Goal: Task Accomplishment & Management: Manage account settings

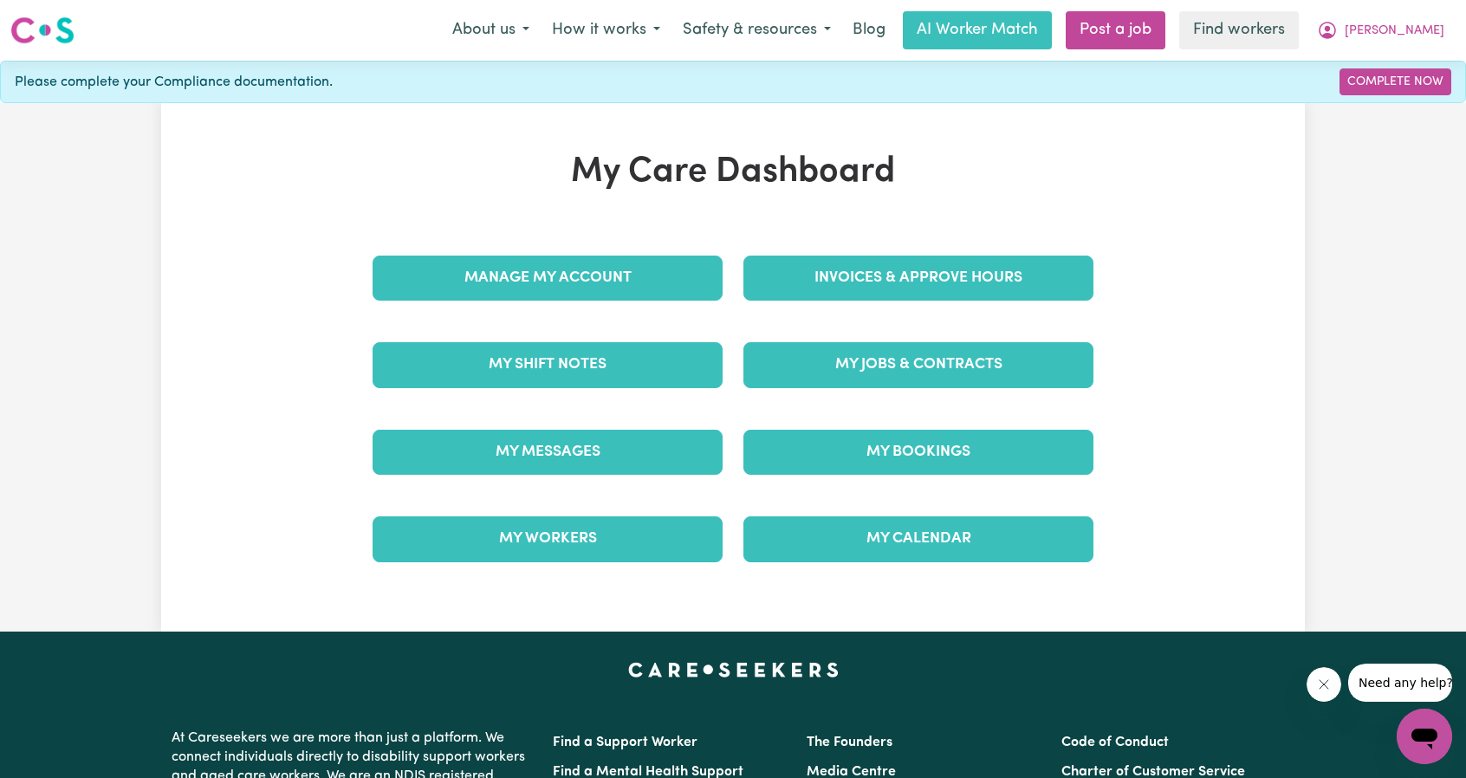
click at [625, 300] on div "Manage My Account" at bounding box center [547, 278] width 371 height 87
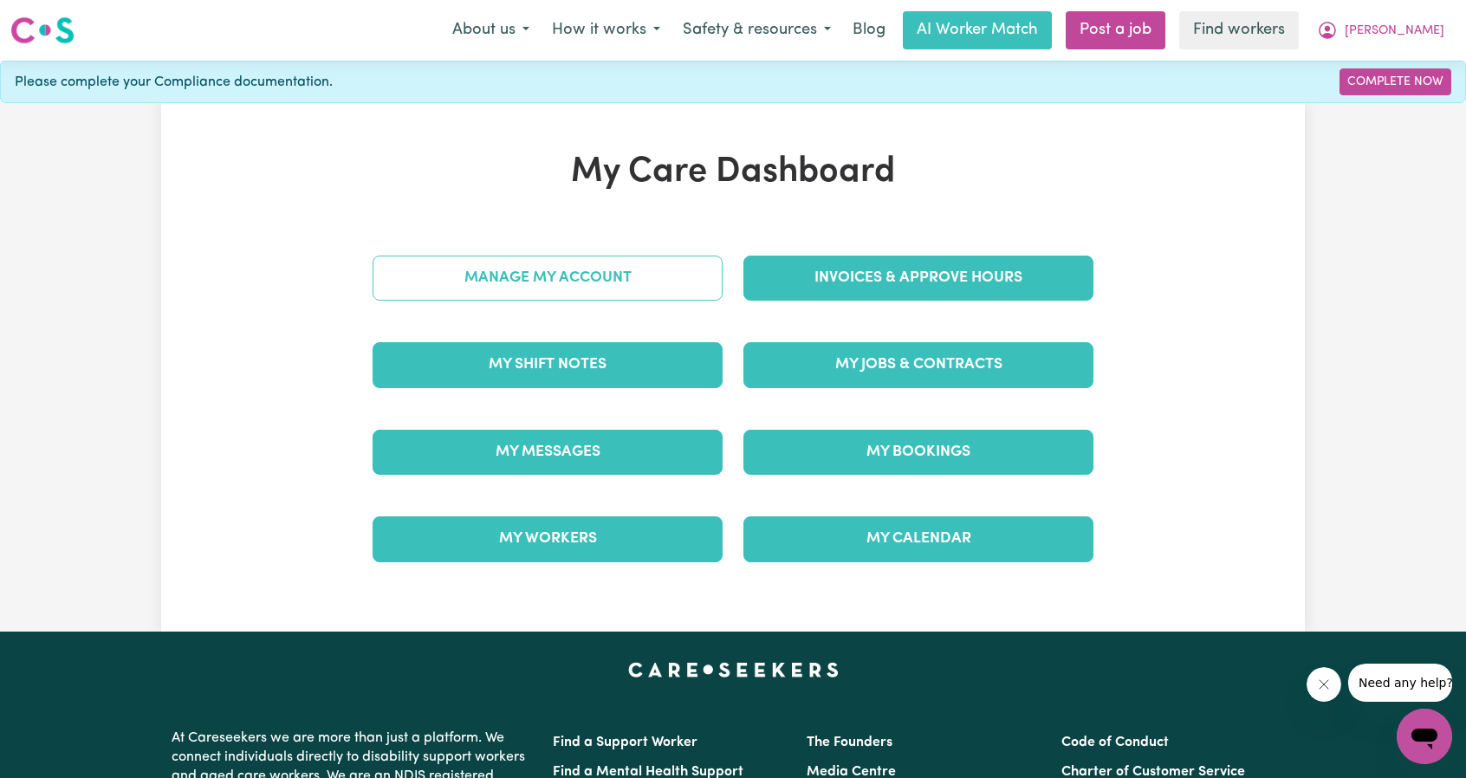
click at [627, 282] on link "Manage My Account" at bounding box center [547, 278] width 350 height 45
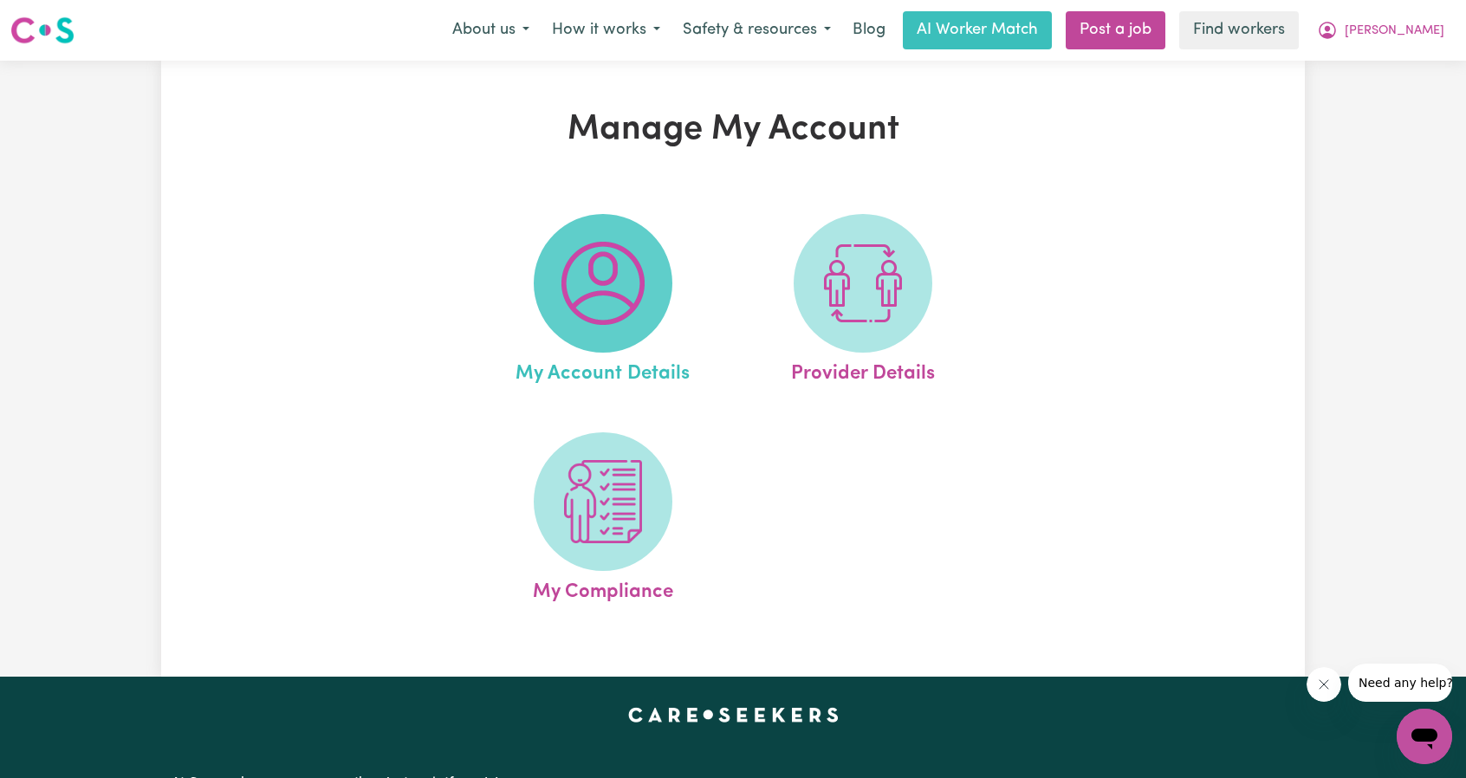
click at [592, 301] on img at bounding box center [602, 283] width 83 height 83
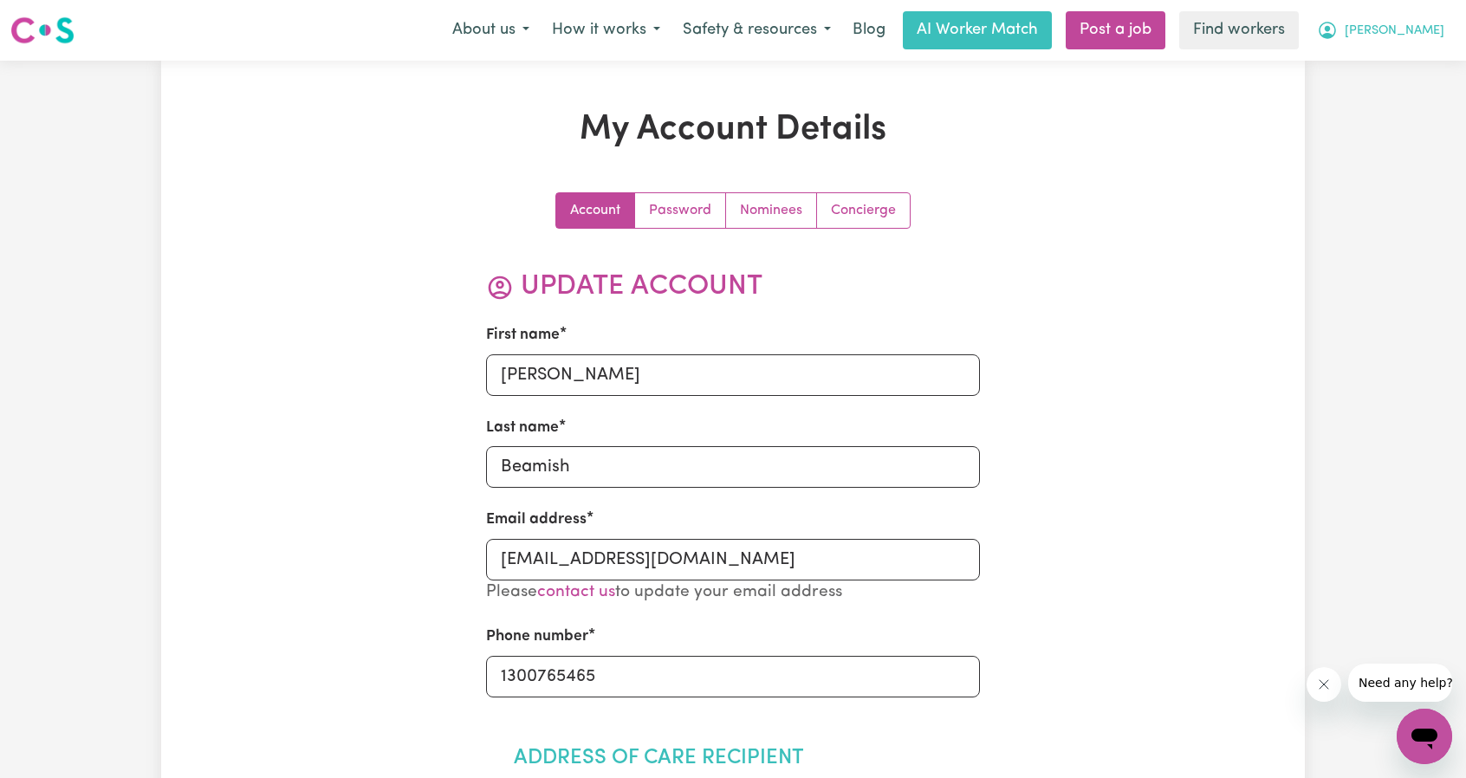
click at [1434, 30] on span "[PERSON_NAME]" at bounding box center [1394, 31] width 100 height 19
click at [1369, 71] on link "My Dashboard" at bounding box center [1386, 67] width 137 height 33
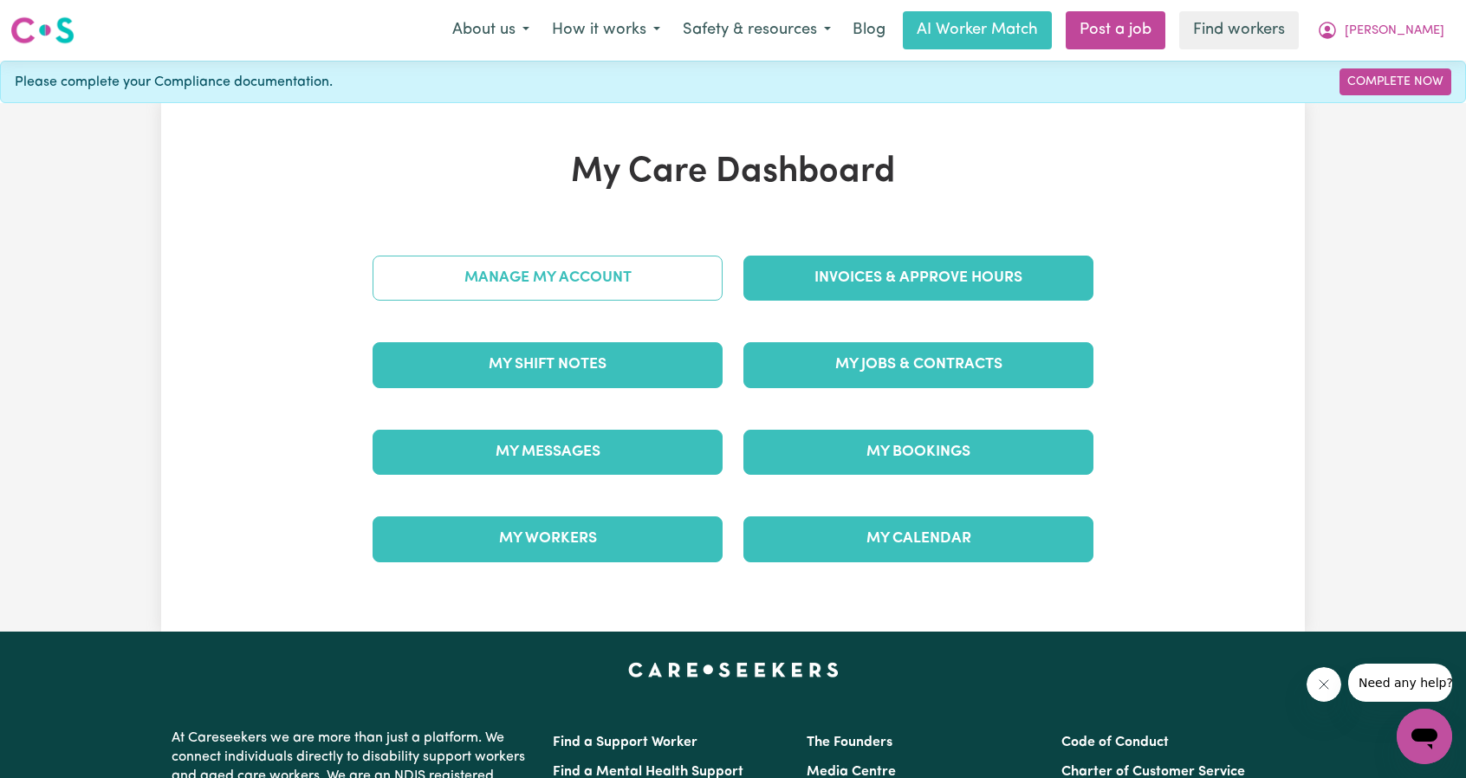
click at [573, 272] on link "Manage My Account" at bounding box center [547, 278] width 350 height 45
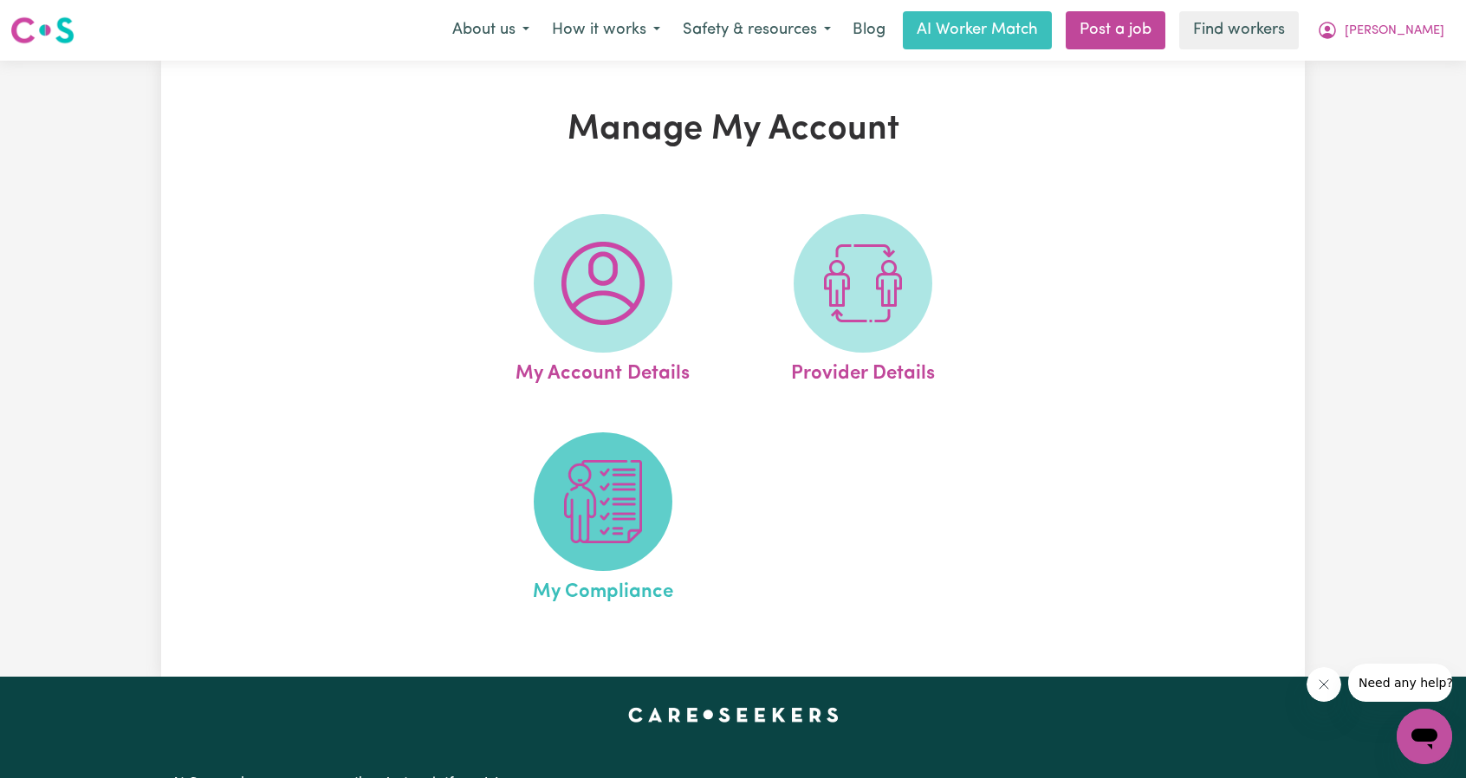
click at [588, 487] on img at bounding box center [602, 501] width 83 height 83
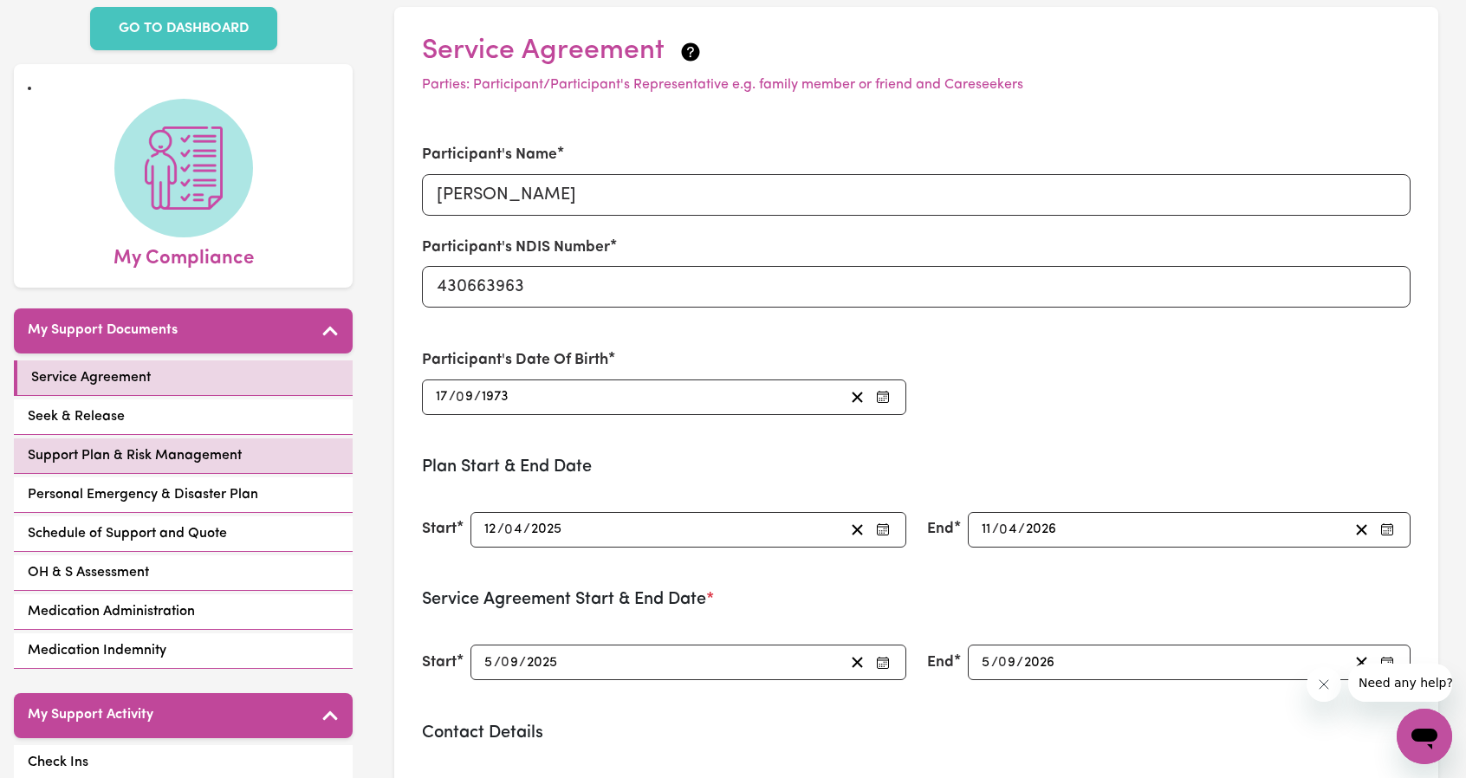
scroll to position [87, 0]
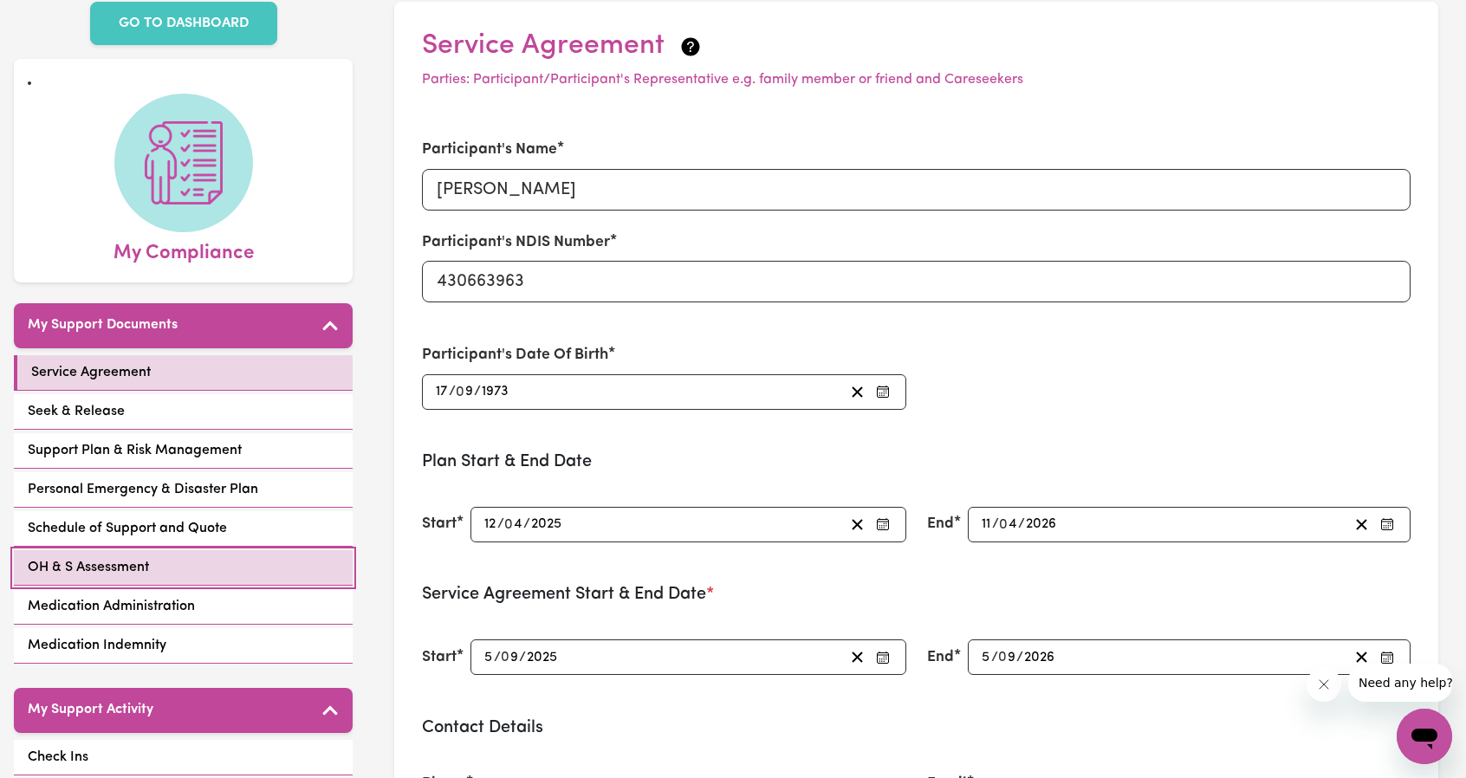
click at [191, 580] on link "OH & S Assessment" at bounding box center [183, 568] width 339 height 36
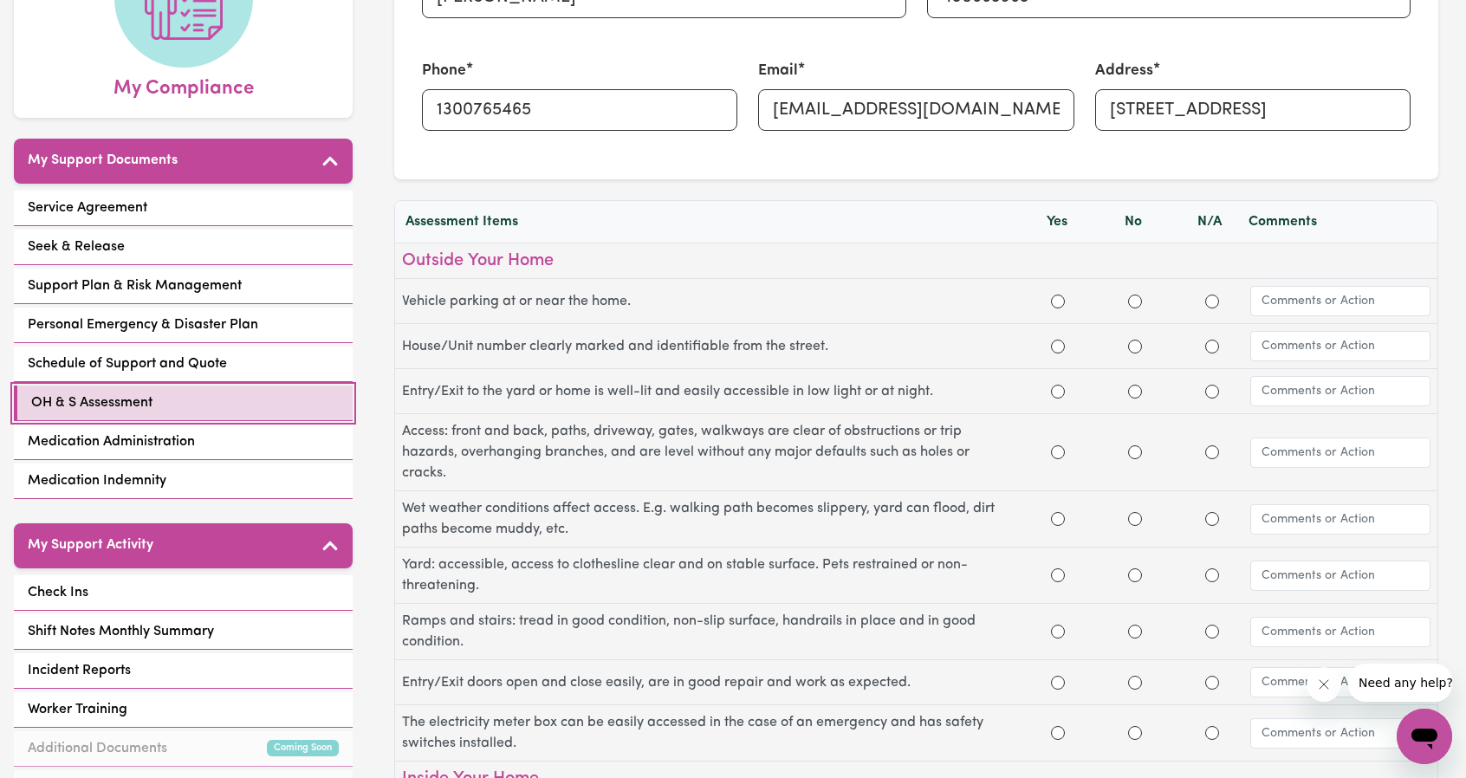
scroll to position [260, 0]
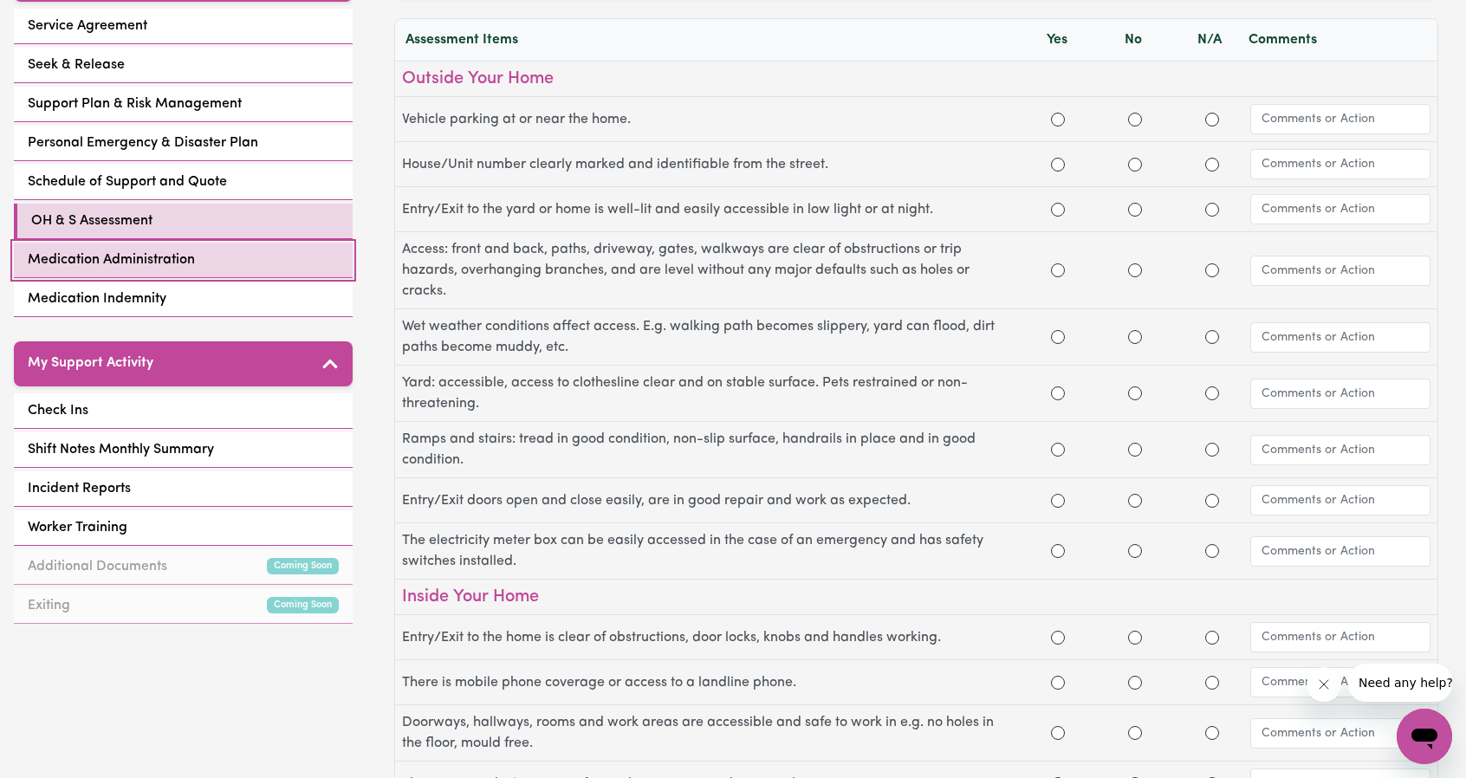
click at [184, 264] on span "Medication Administration" at bounding box center [111, 259] width 167 height 21
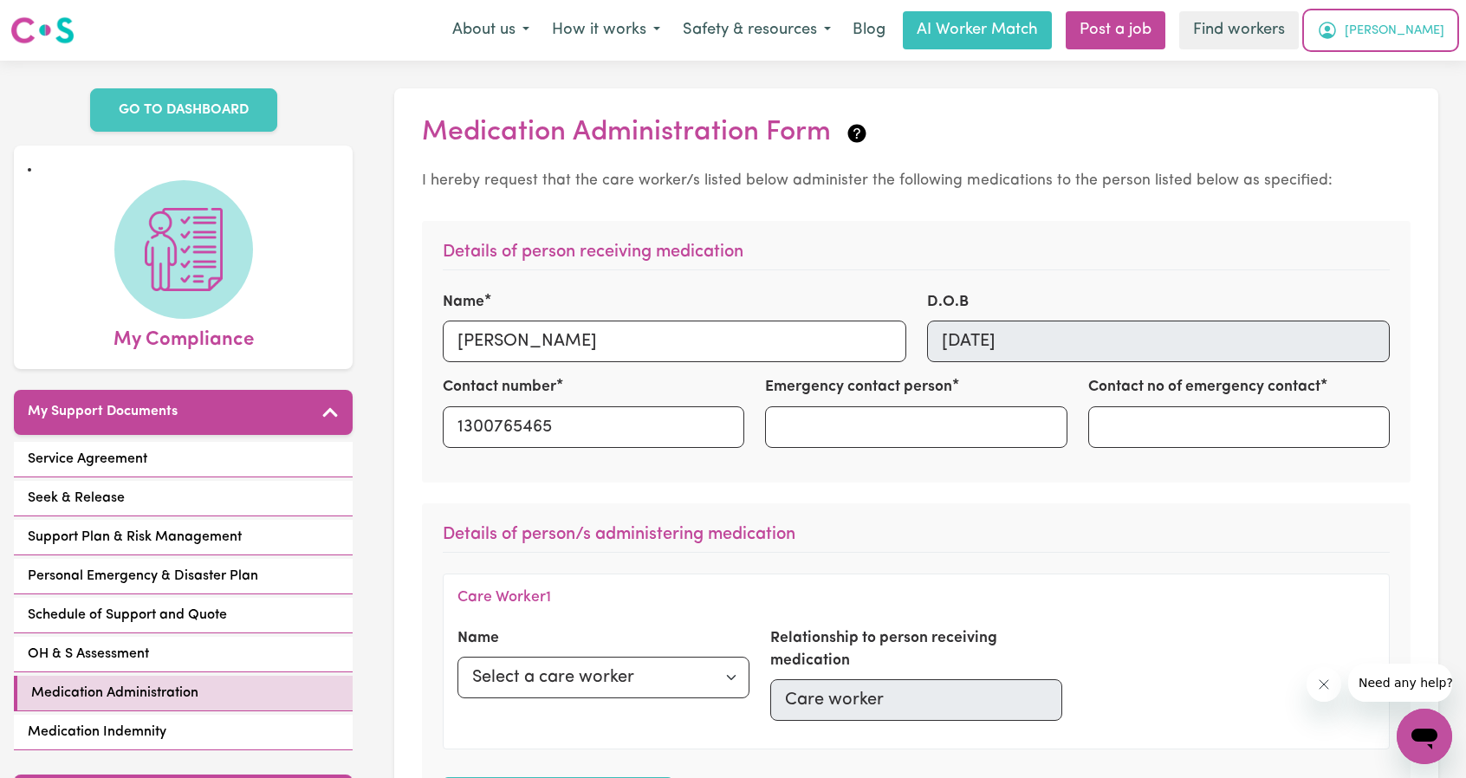
click at [1408, 36] on button "[PERSON_NAME]" at bounding box center [1380, 30] width 150 height 36
click at [1402, 53] on link "My Dashboard" at bounding box center [1386, 67] width 137 height 33
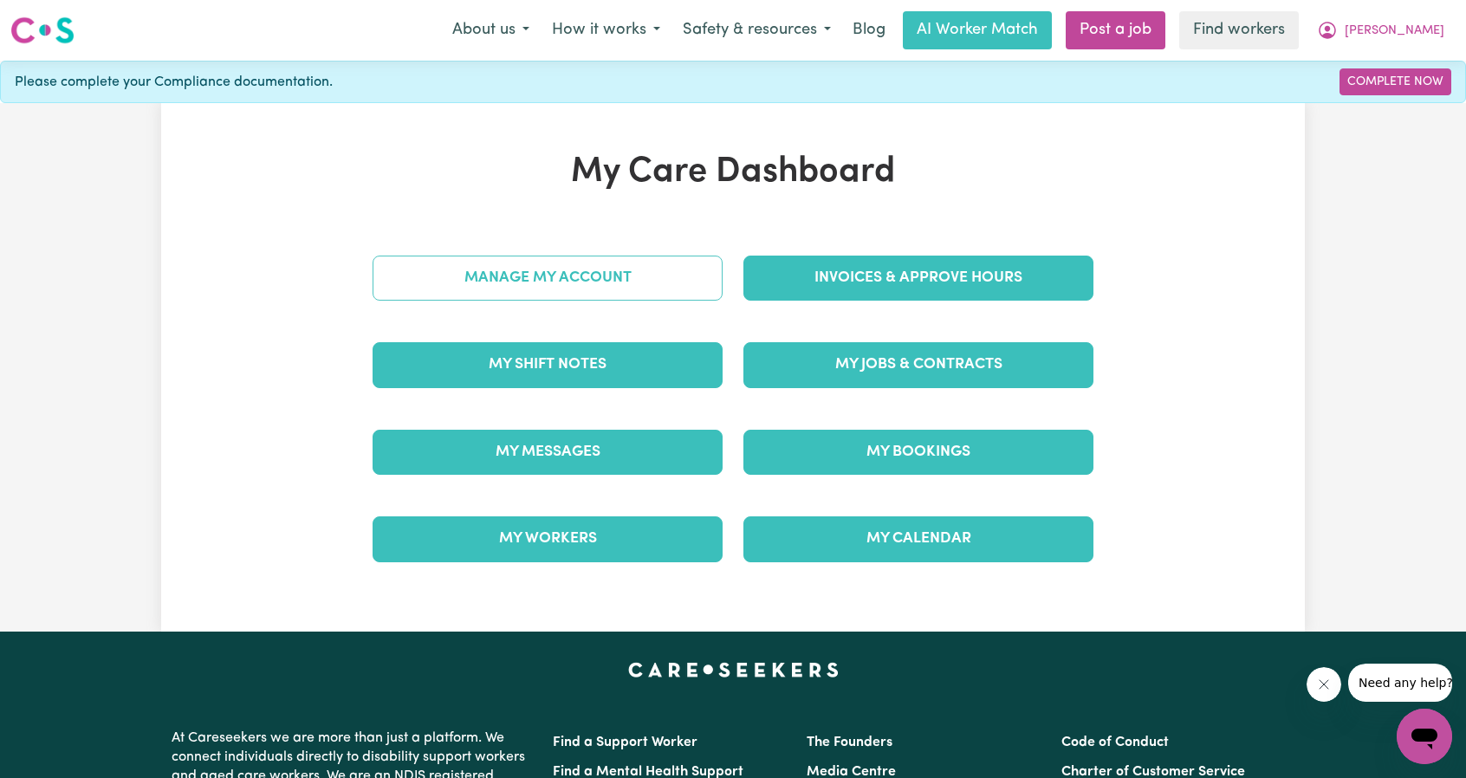
click at [578, 282] on link "Manage My Account" at bounding box center [547, 278] width 350 height 45
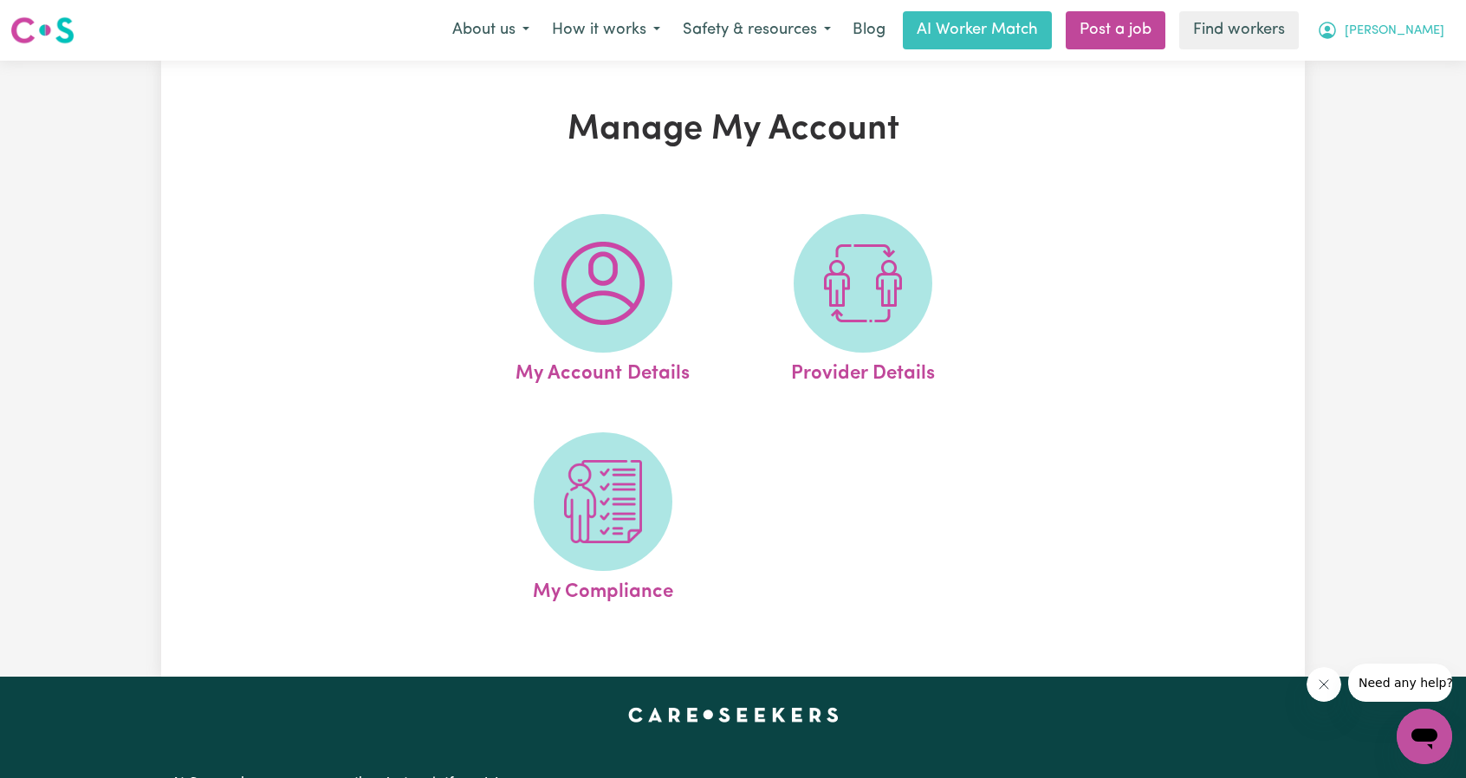
click at [1435, 47] on button "[PERSON_NAME]" at bounding box center [1380, 30] width 150 height 36
click at [1422, 62] on link "My Dashboard" at bounding box center [1386, 67] width 137 height 33
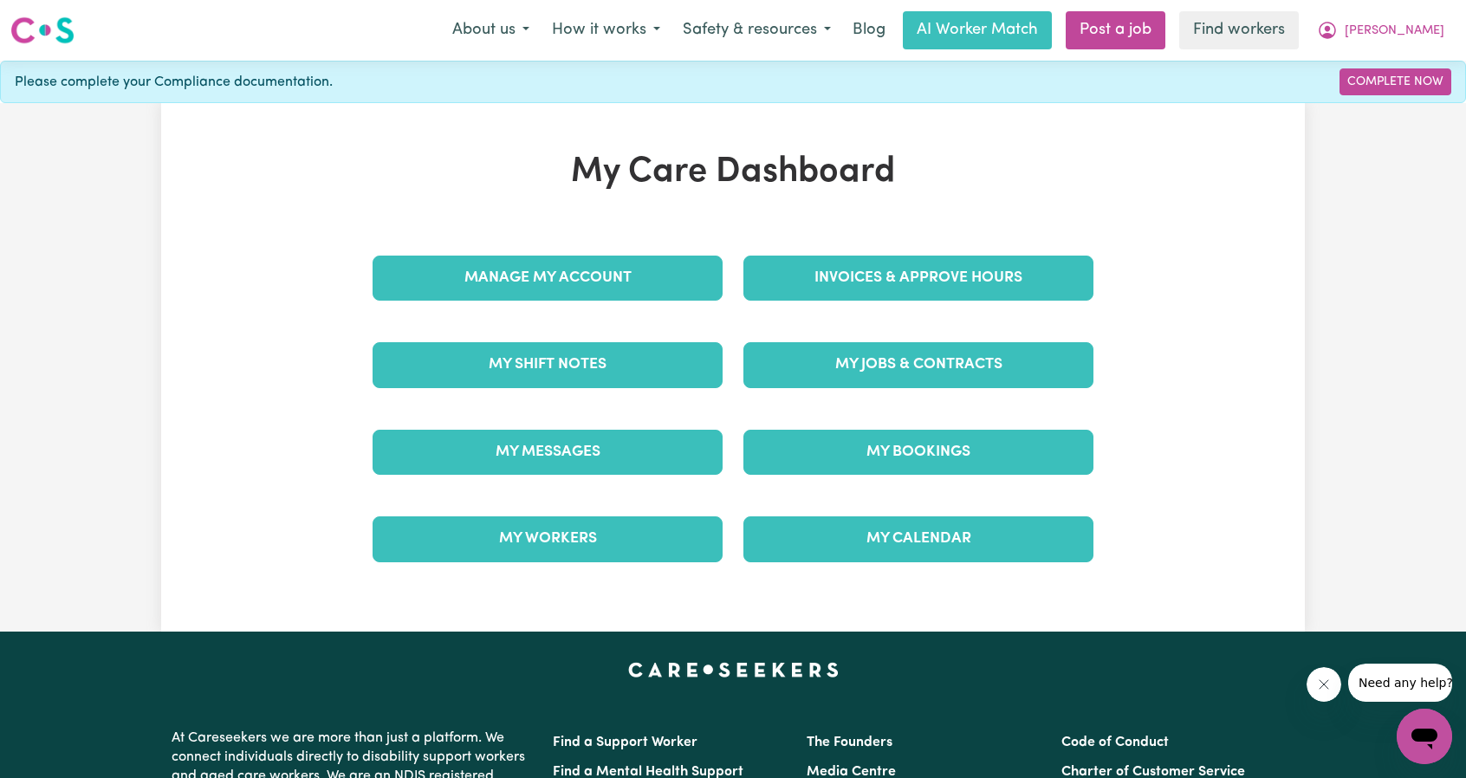
click at [662, 245] on div "Manage My Account" at bounding box center [547, 278] width 371 height 87
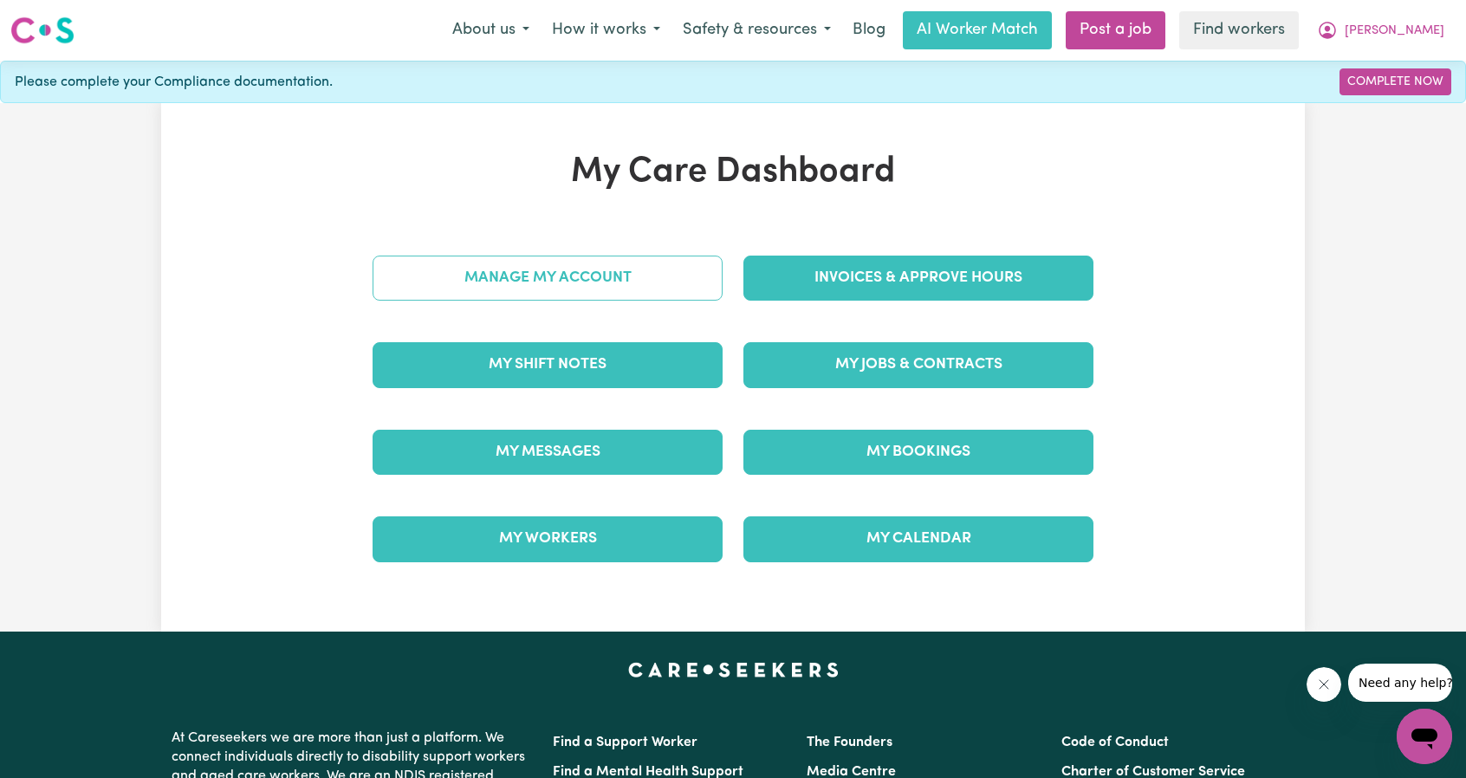
click at [651, 274] on link "Manage My Account" at bounding box center [547, 278] width 350 height 45
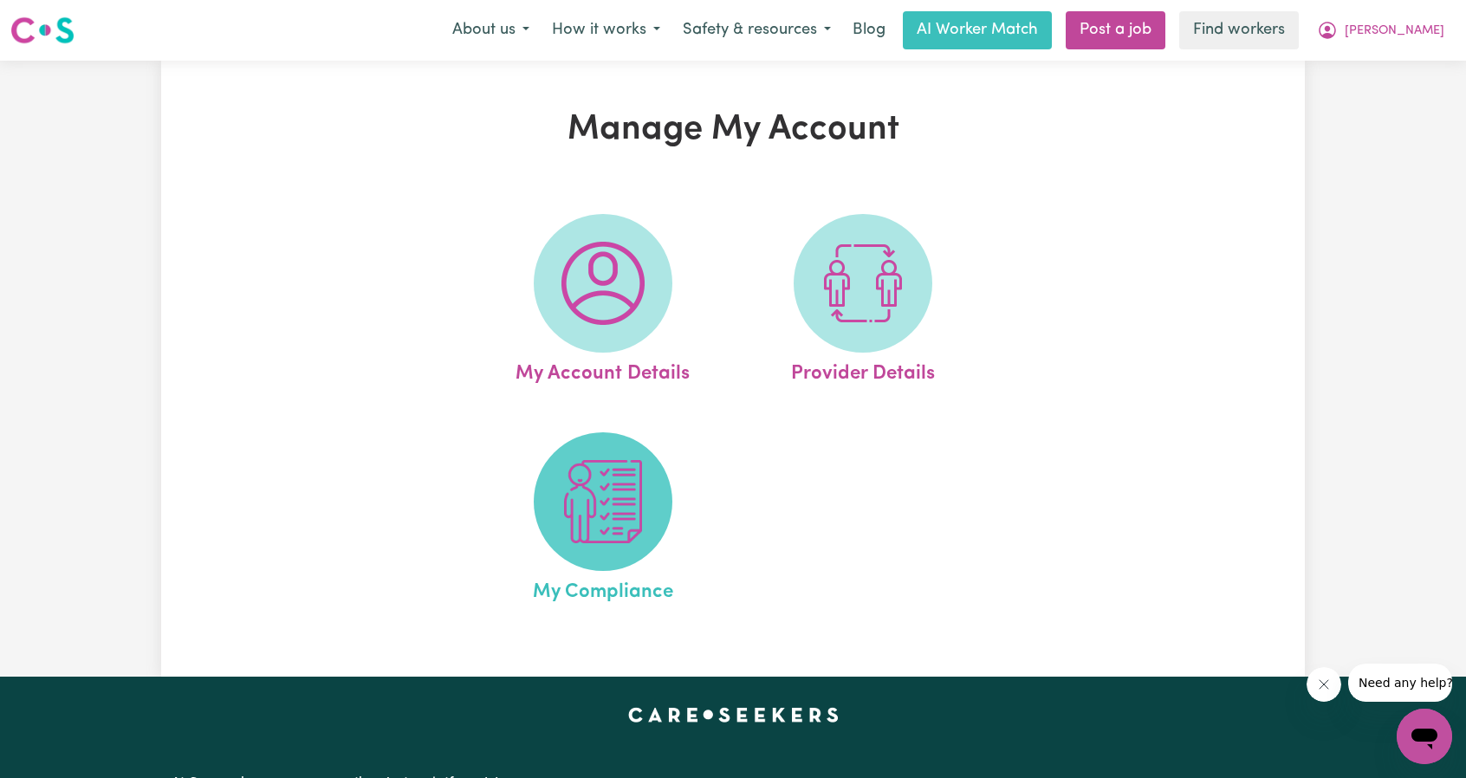
click at [587, 484] on img at bounding box center [602, 501] width 83 height 83
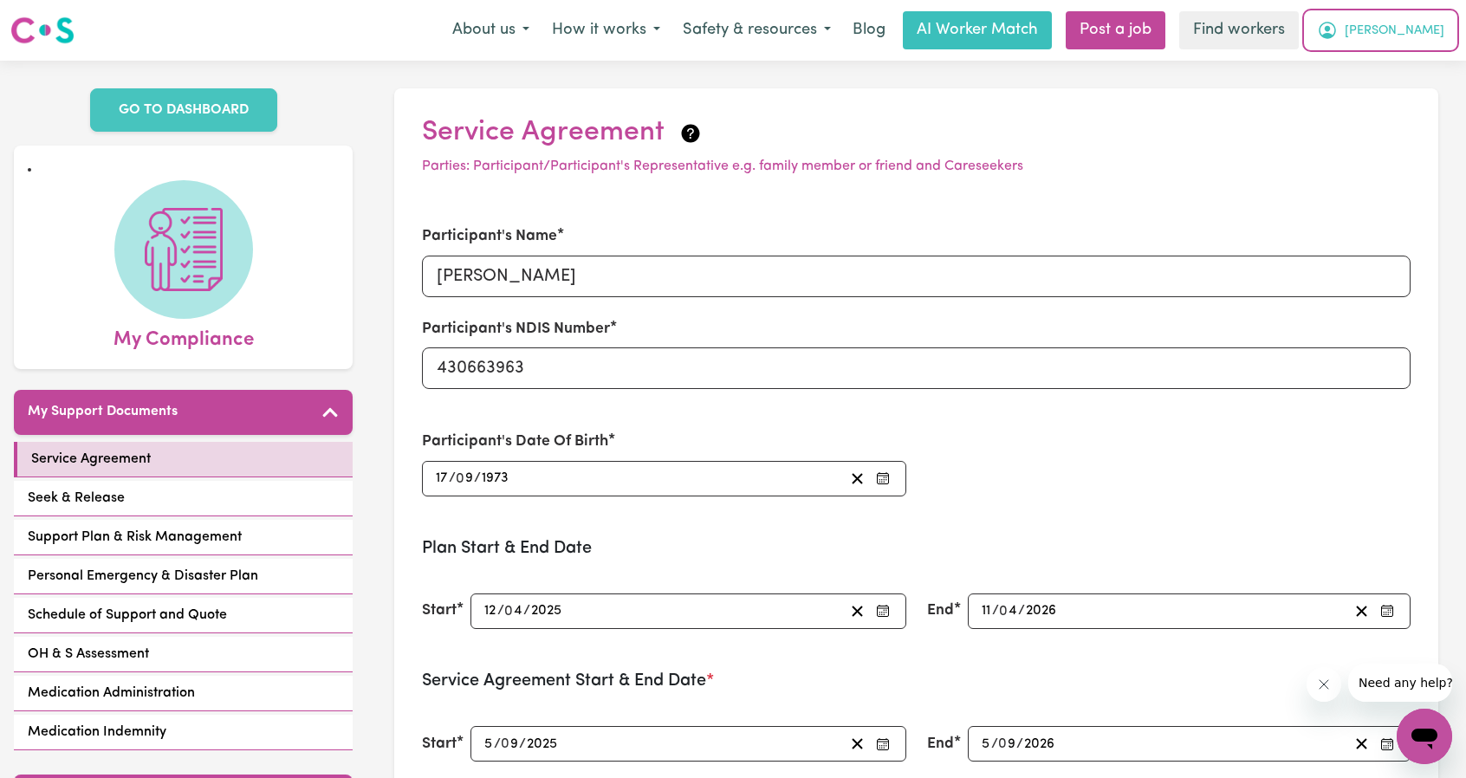
click at [1416, 37] on span "[PERSON_NAME]" at bounding box center [1394, 31] width 100 height 19
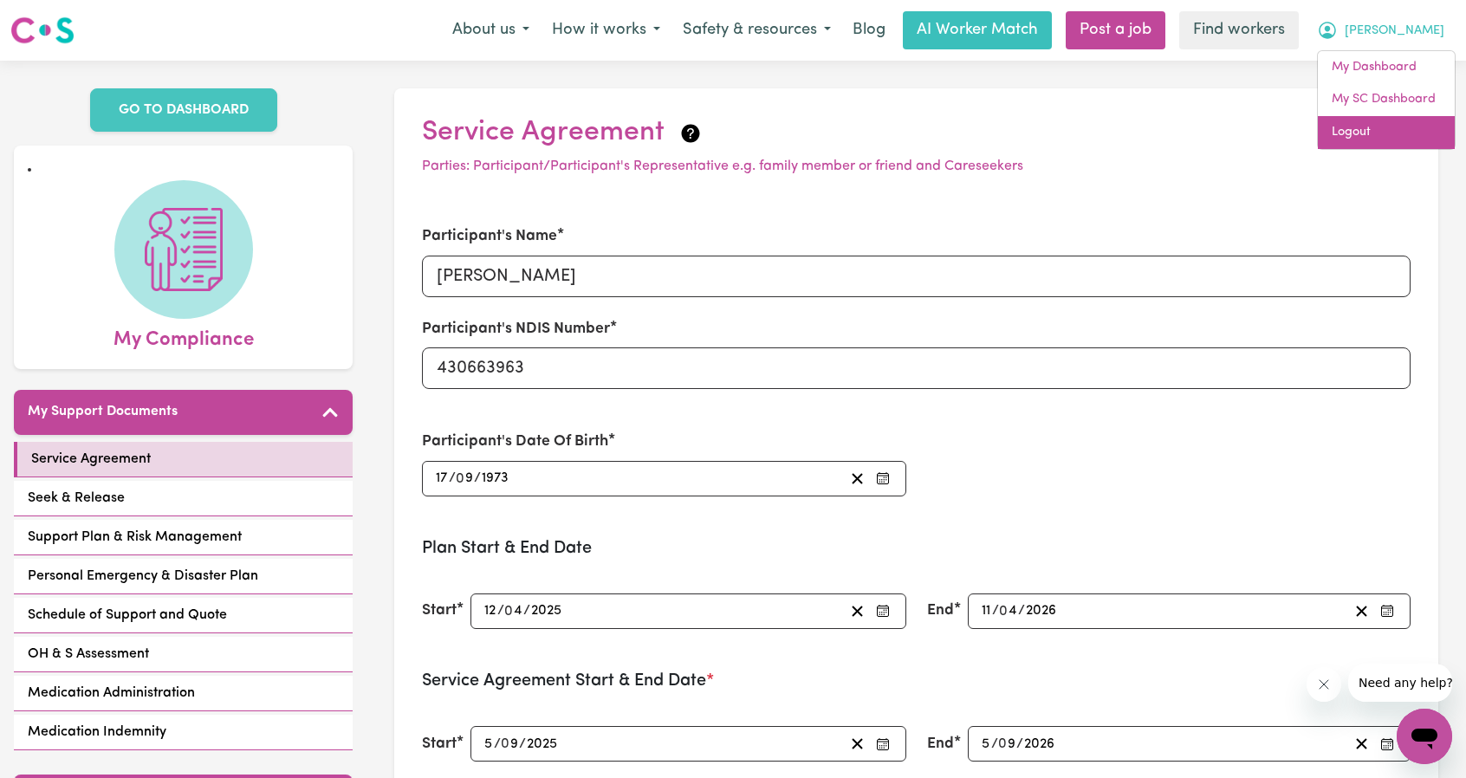
click at [1383, 127] on link "Logout" at bounding box center [1386, 132] width 137 height 33
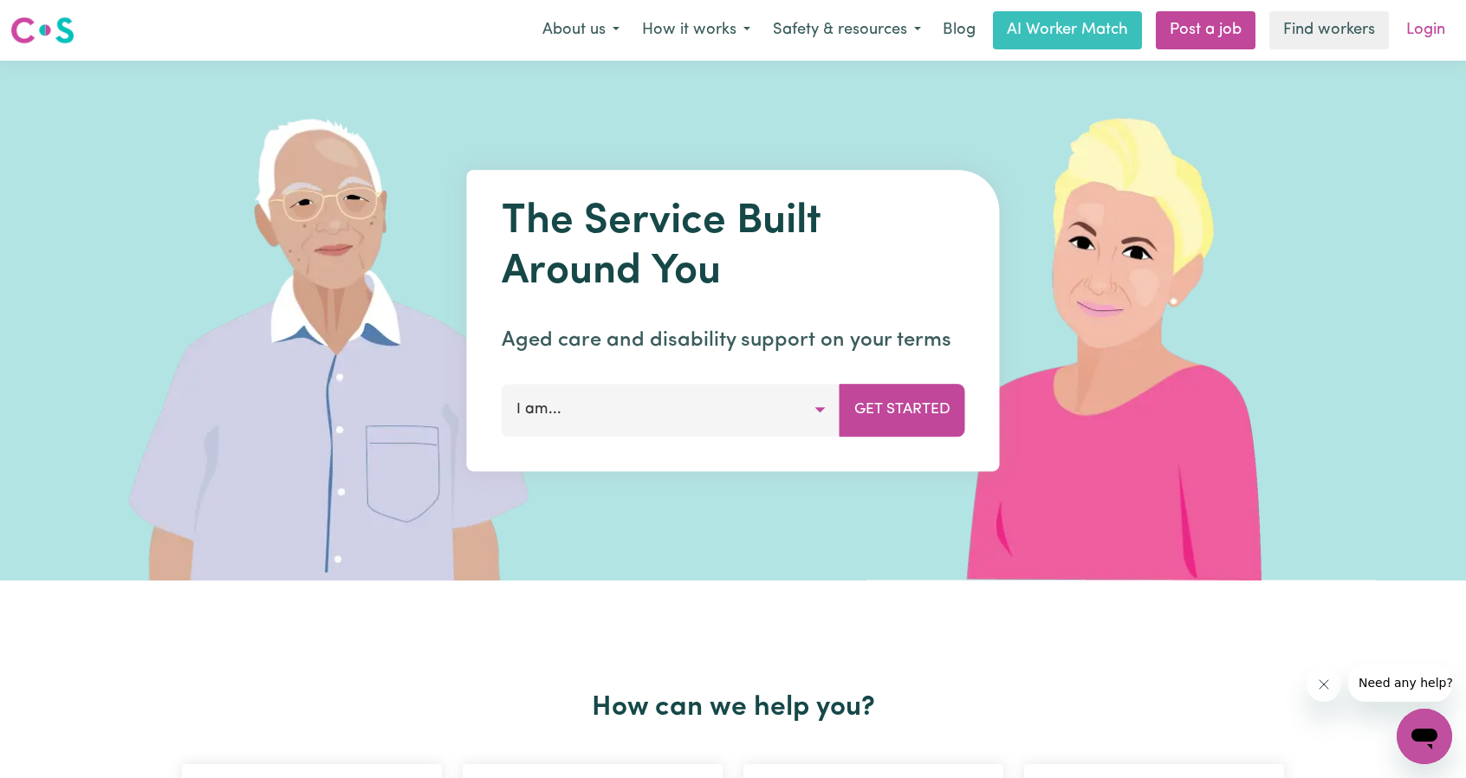
click at [1419, 36] on link "Login" at bounding box center [1426, 30] width 60 height 38
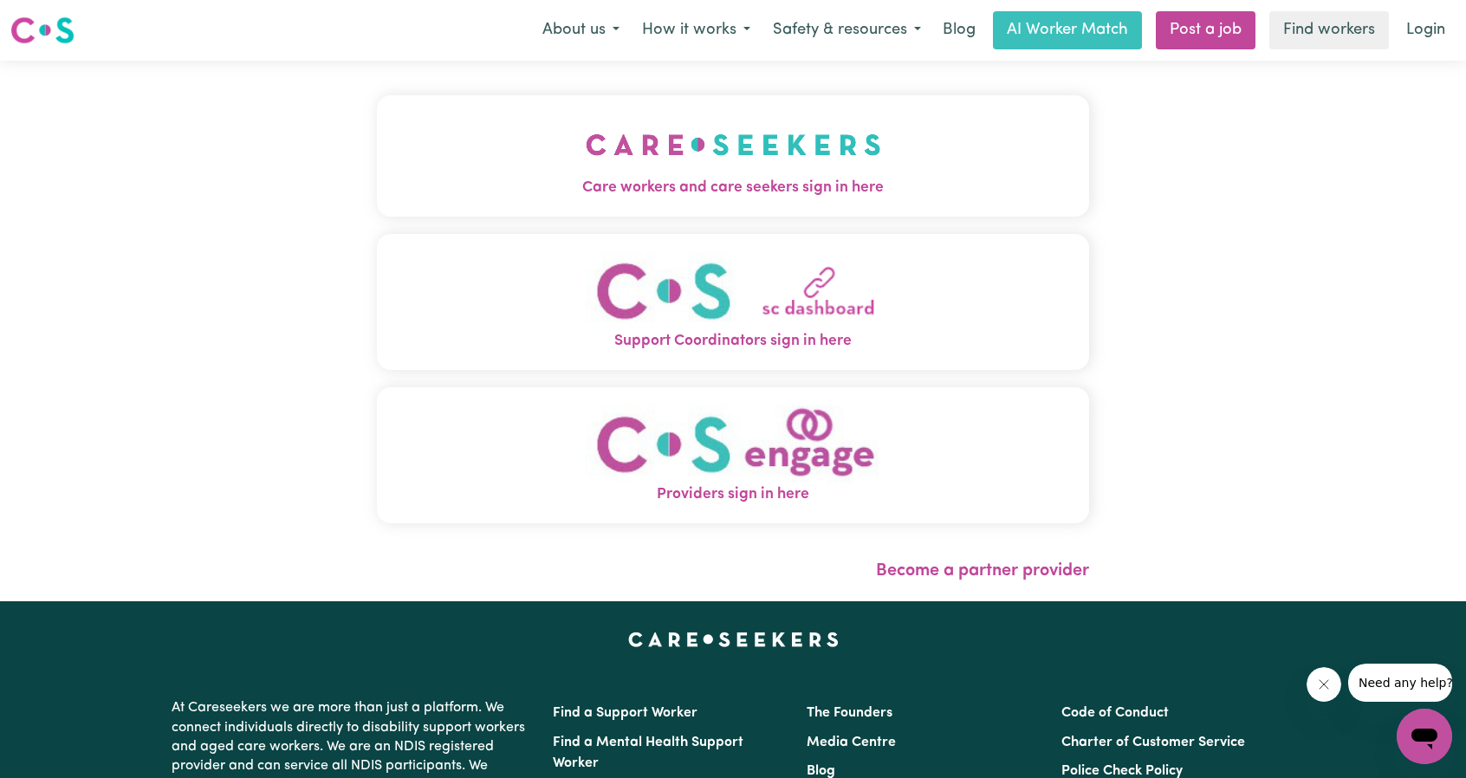
click at [548, 105] on button "Care workers and care seekers sign in here" at bounding box center [733, 155] width 712 height 121
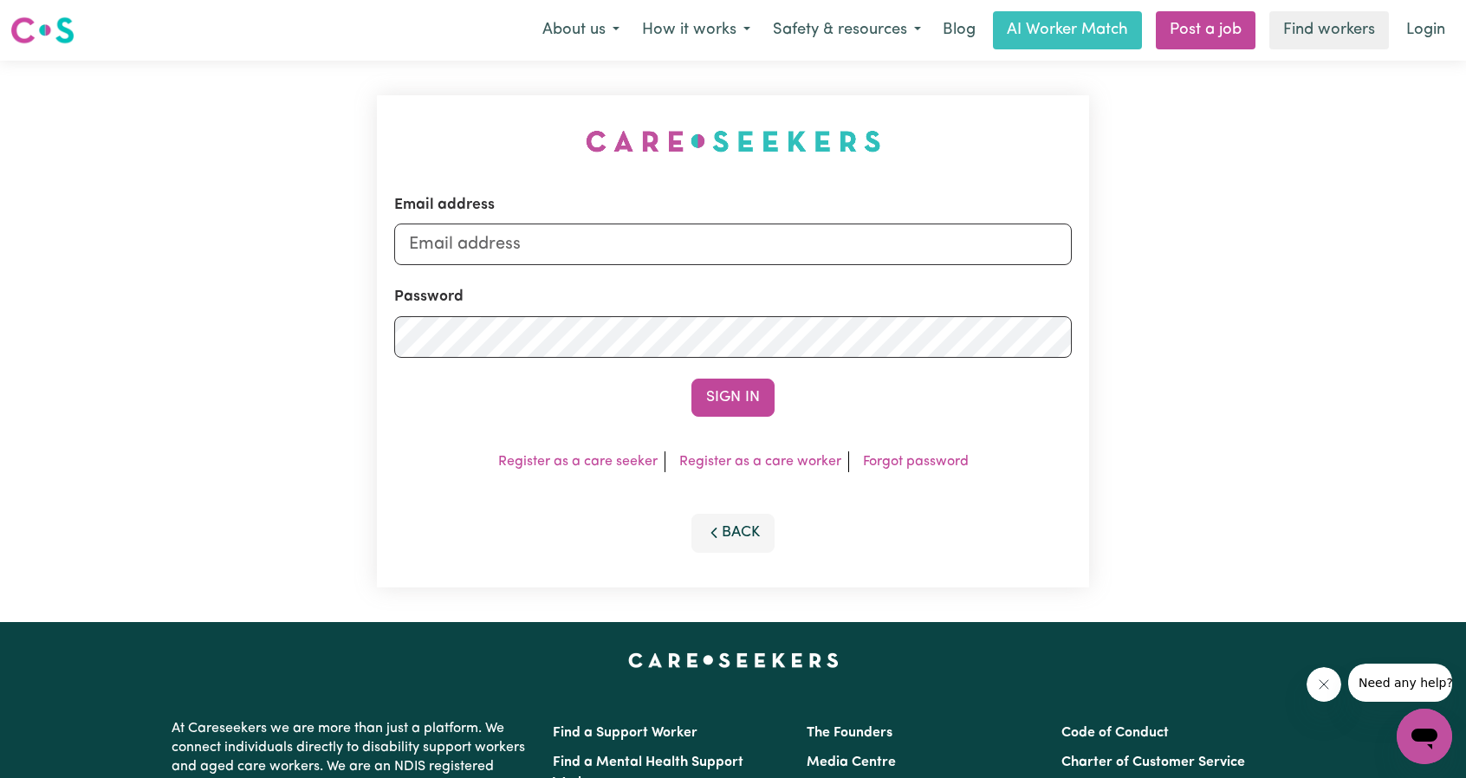
click at [669, 219] on div "Email address" at bounding box center [732, 229] width 677 height 71
click at [676, 234] on input "Email address" at bounding box center [732, 244] width 677 height 42
click at [816, 322] on form "Email address [EMAIL_ADDRESS][PERSON_NAME][DOMAIN_NAME] Password Sign In" at bounding box center [732, 305] width 677 height 223
type input "[EMAIL_ADDRESS][DOMAIN_NAME]"
click at [735, 392] on button "Sign In" at bounding box center [732, 398] width 83 height 38
